Goal: Information Seeking & Learning: Learn about a topic

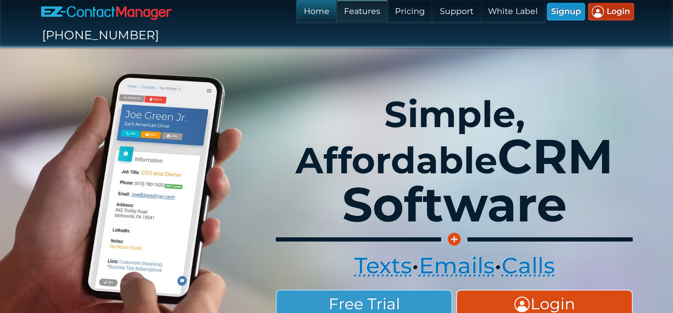
click at [337, 14] on link "Features" at bounding box center [362, 11] width 51 height 23
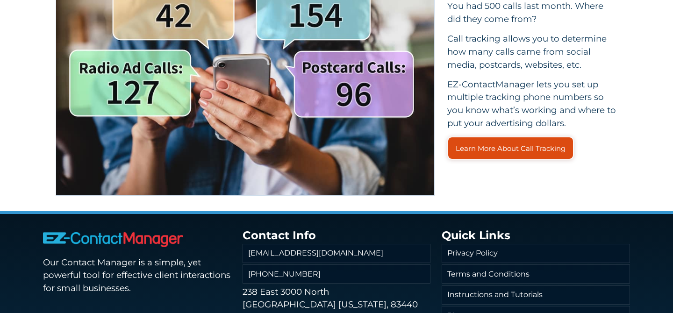
scroll to position [2431, 0]
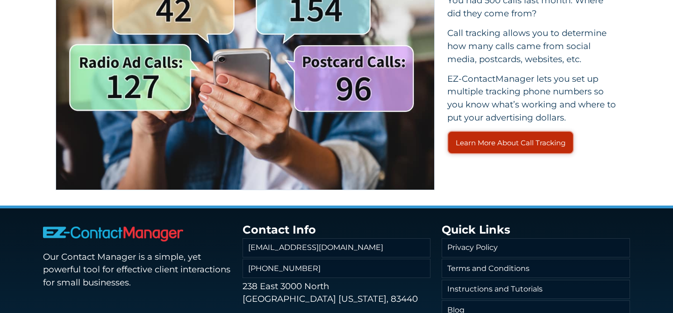
click at [463, 131] on link "Learn More About Call Tracking" at bounding box center [510, 142] width 126 height 23
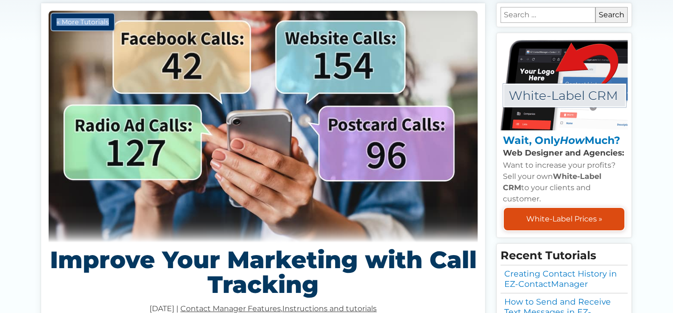
scroll to position [53, 0]
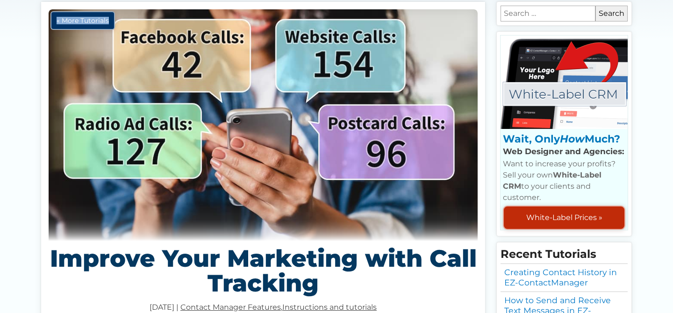
click at [581, 206] on p "White-Label Prices »" at bounding box center [564, 218] width 122 height 24
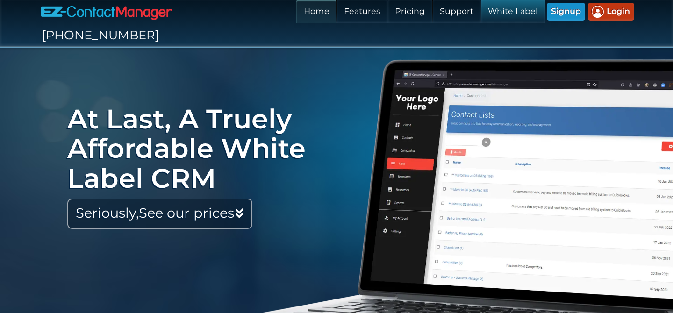
click at [296, 13] on link "Home" at bounding box center [316, 11] width 40 height 23
